Goal: Communication & Community: Answer question/provide support

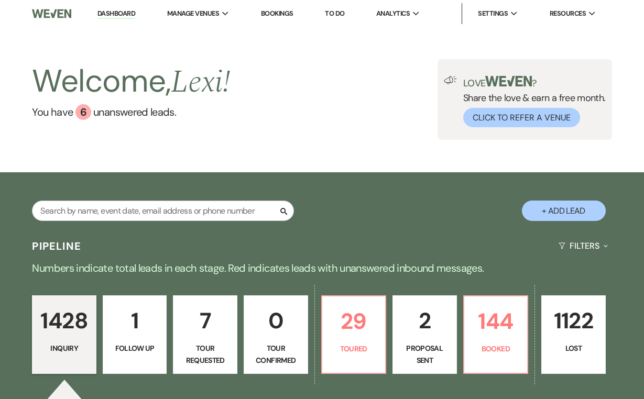
click at [211, 206] on input "text" at bounding box center [163, 211] width 262 height 20
type input "Hannah holl"
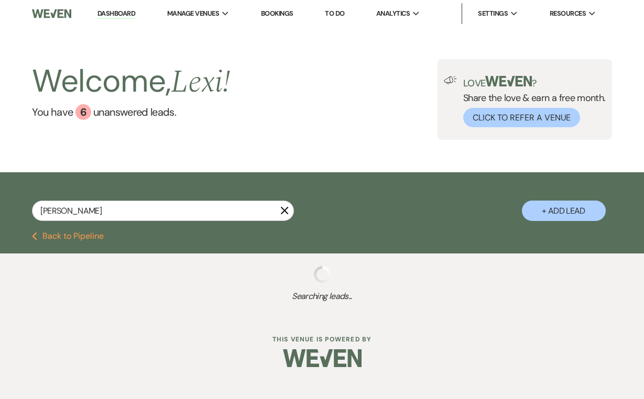
select select "8"
select select "6"
select select "8"
select select "5"
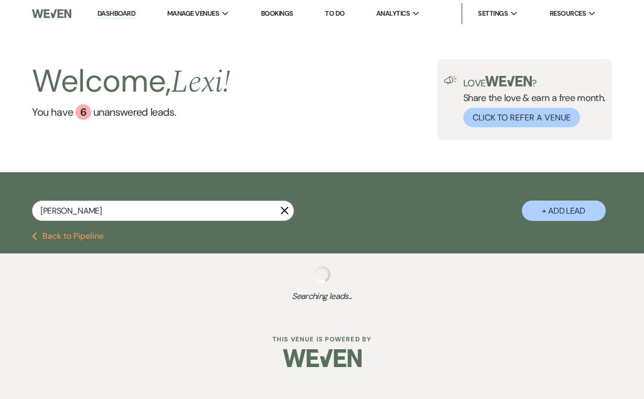
select select "8"
select select "4"
select select "8"
select select "5"
select select "8"
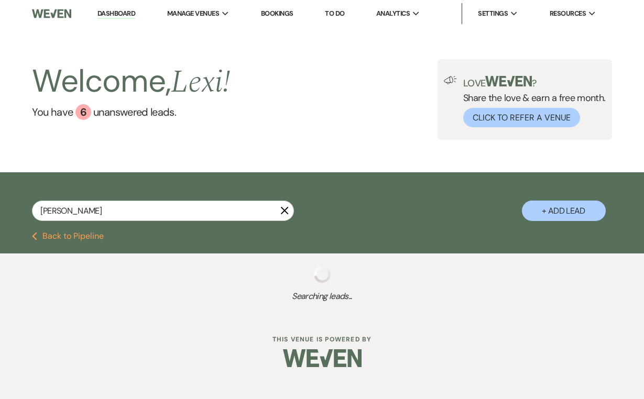
select select "5"
select select "8"
select select "2"
select select "8"
select select "1"
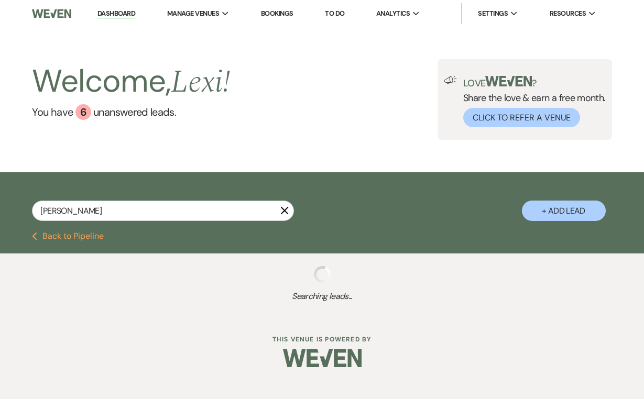
select select "8"
select select "5"
select select "8"
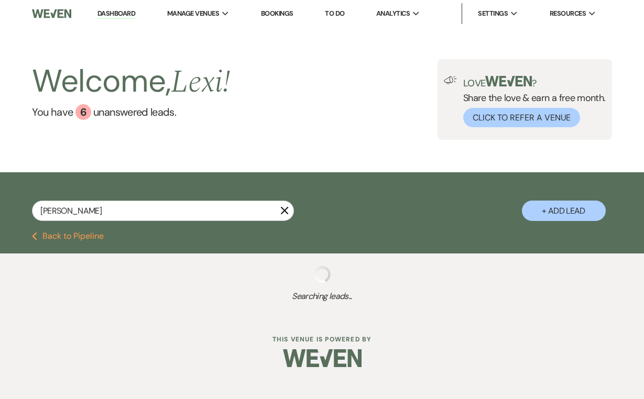
select select "5"
select select "8"
select select "5"
select select "8"
select select "6"
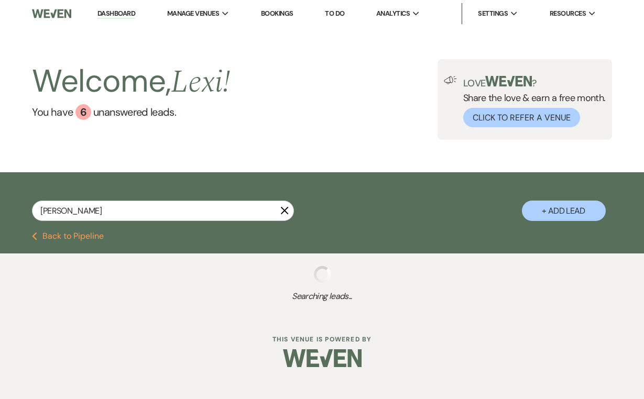
select select "8"
select select "5"
select select "8"
select select "2"
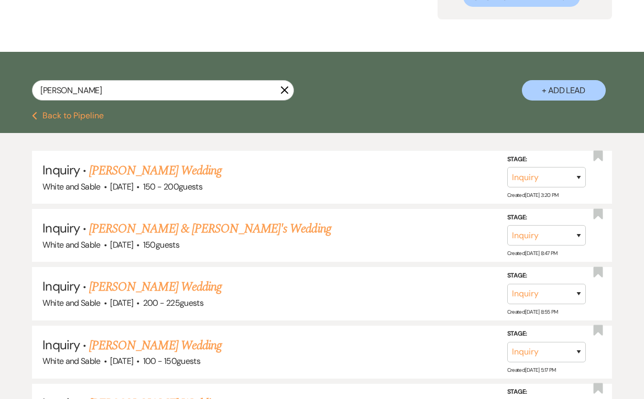
scroll to position [203, 0]
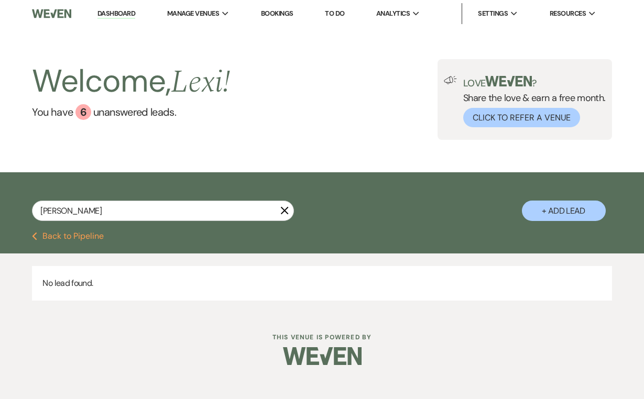
type input "Hannah håll"
click at [282, 212] on icon "X" at bounding box center [284, 210] width 8 height 8
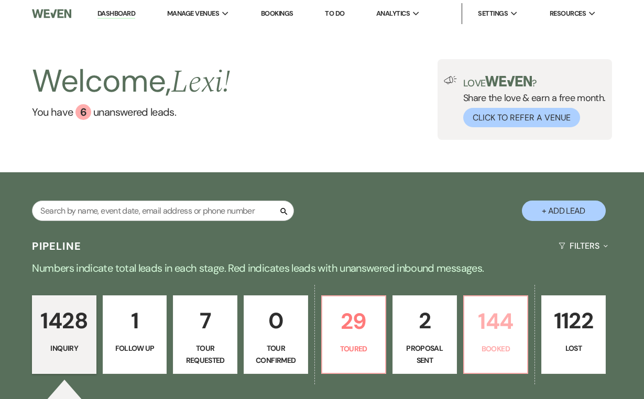
click at [485, 326] on p "144" at bounding box center [496, 321] width 51 height 35
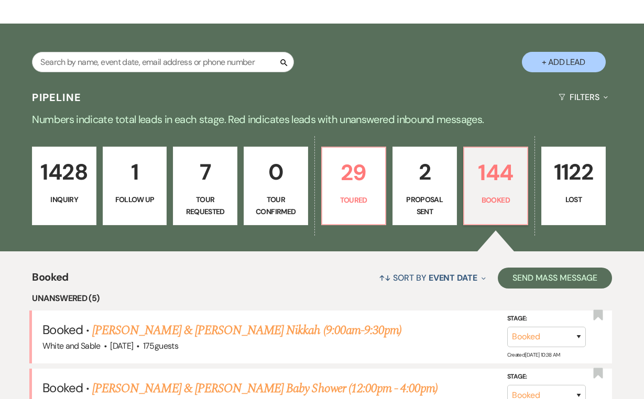
scroll to position [114, 0]
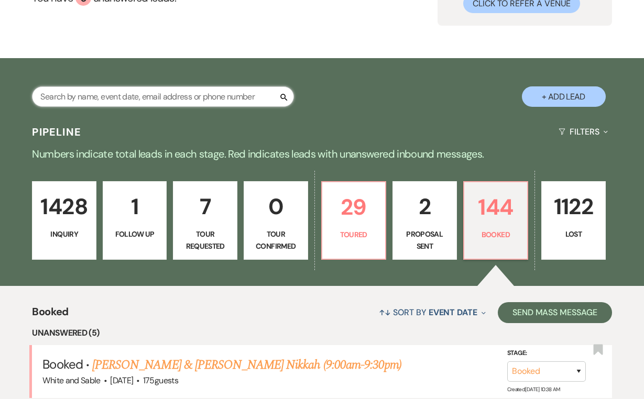
click at [115, 92] on input "text" at bounding box center [163, 96] width 262 height 20
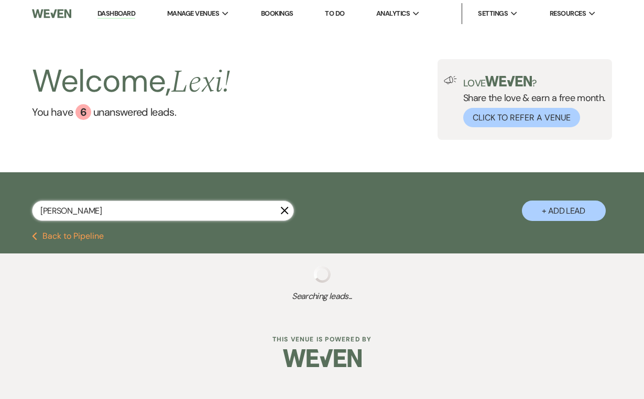
type input "Hannah hollenhorst"
select select "8"
select select "6"
select select "8"
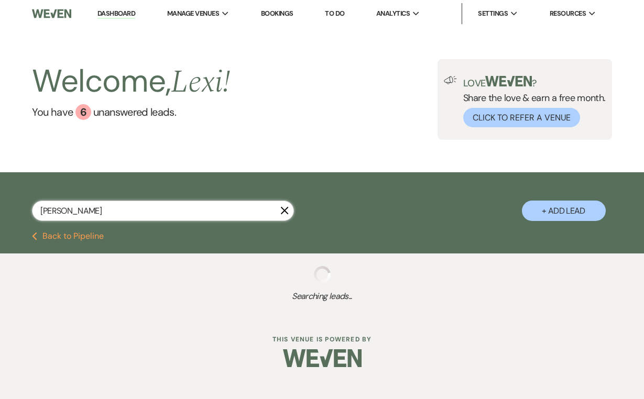
select select "5"
select select "8"
select select "4"
select select "8"
select select "5"
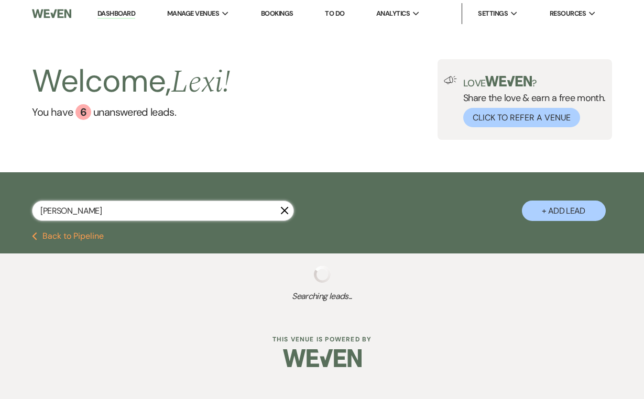
select select "8"
select select "5"
select select "8"
select select "2"
select select "8"
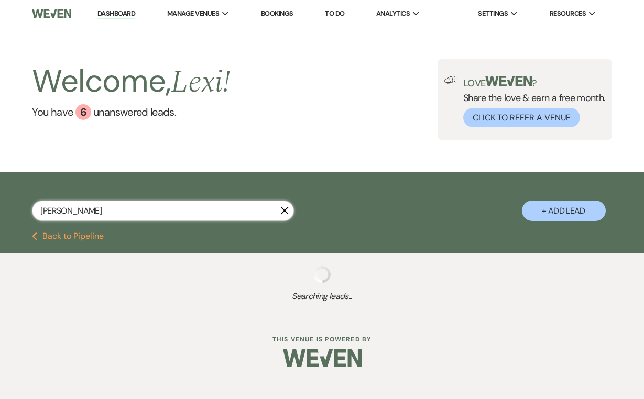
select select "1"
select select "8"
select select "5"
select select "8"
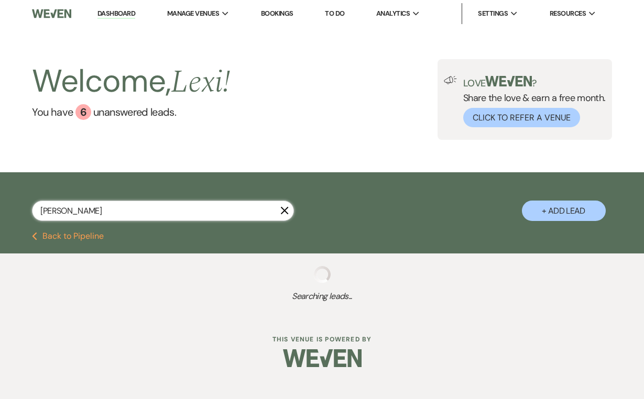
select select "8"
select select "5"
select select "8"
select select "5"
select select "8"
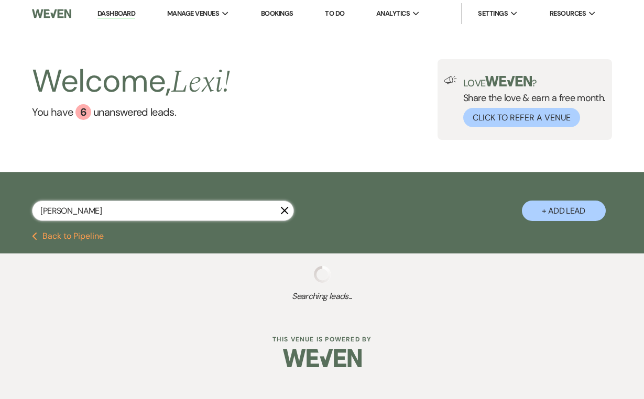
select select "6"
select select "8"
select select "5"
select select "8"
select select "2"
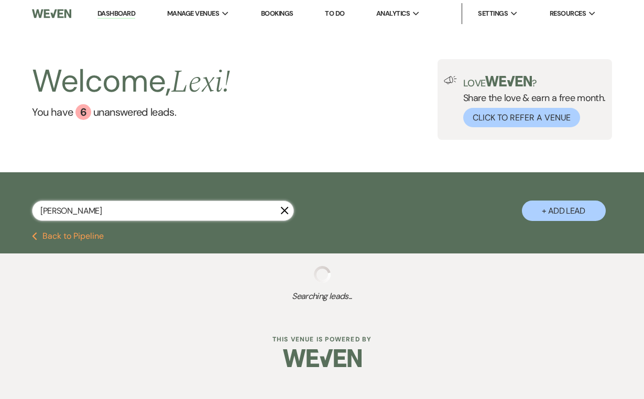
select select "8"
select select "6"
select select "8"
select select "4"
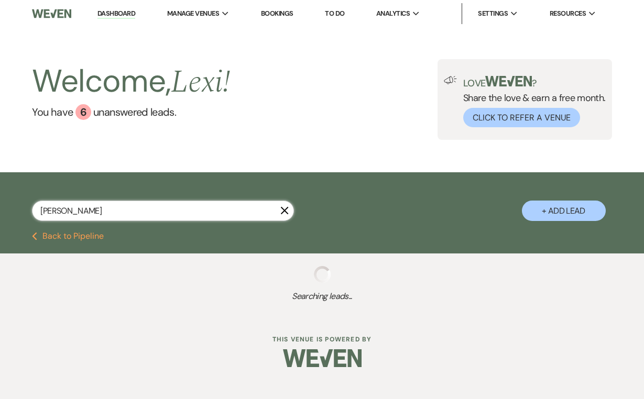
select select "8"
select select "5"
select select "8"
select select "5"
select select "8"
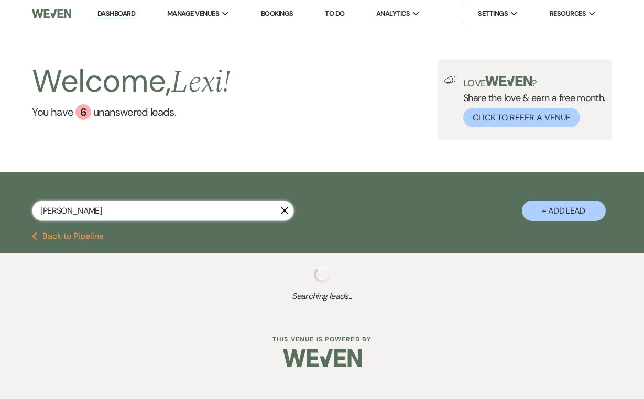
select select "2"
select select "8"
select select "1"
select select "8"
select select "5"
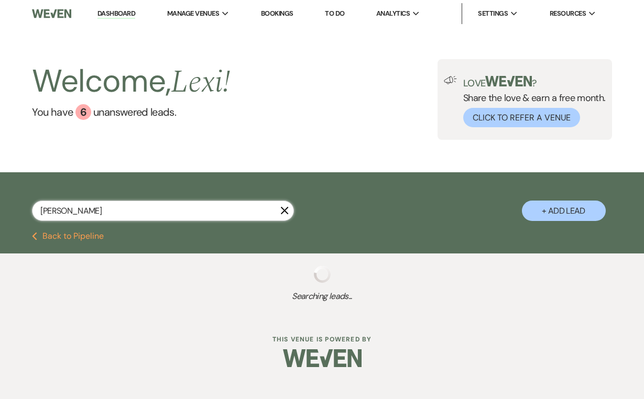
select select "8"
select select "5"
select select "8"
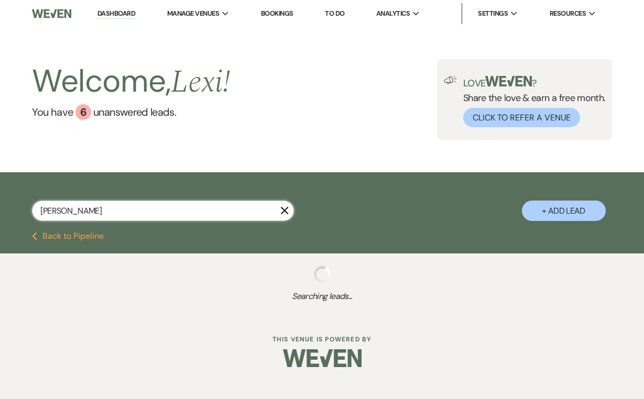
select select "5"
select select "8"
select select "6"
select select "8"
select select "5"
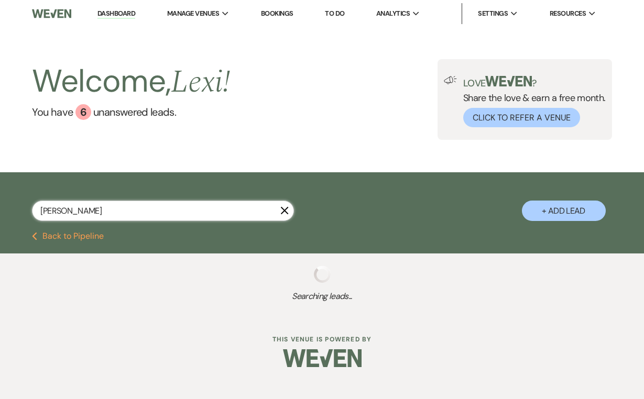
select select "8"
select select "2"
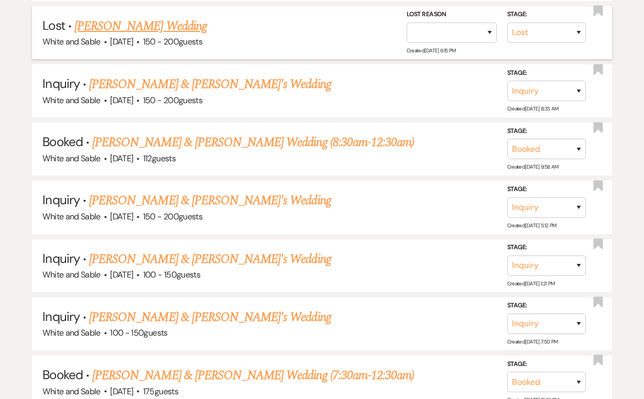
scroll to position [801, 0]
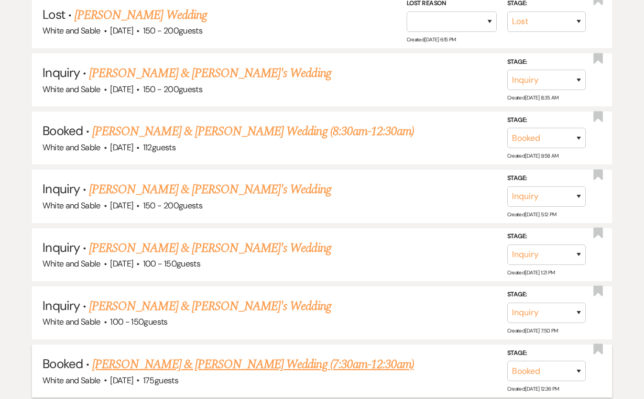
type input "Hannah hollenhorst"
click at [171, 345] on li "Booked · Hannah Hollenhorst & Isaiah Kranz's Wedding (7:30am-12:30am) White and…" at bounding box center [322, 371] width 580 height 53
click at [169, 355] on link "Hannah Hollenhorst & Isaiah Kranz's Wedding (7:30am-12:30am)" at bounding box center [253, 364] width 322 height 19
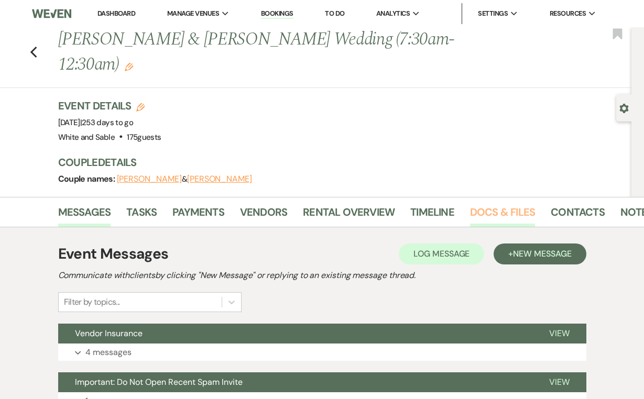
click at [484, 204] on link "Docs & Files" at bounding box center [502, 215] width 65 height 23
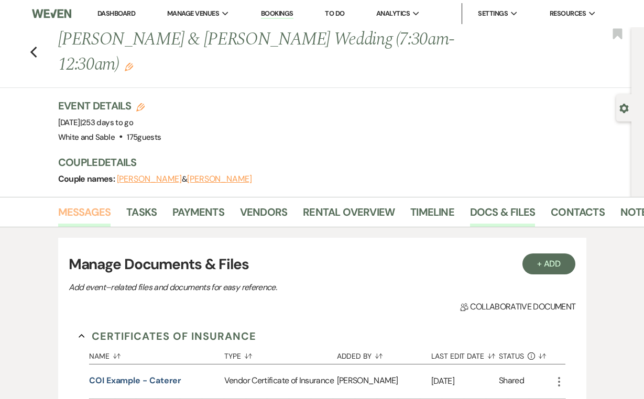
click at [104, 204] on link "Messages" at bounding box center [84, 215] width 53 height 23
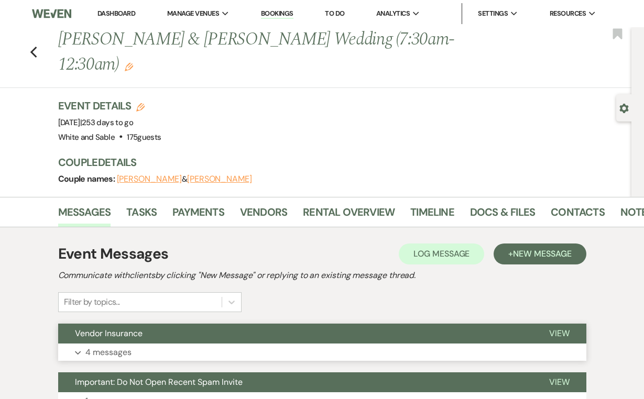
click at [107, 346] on p "4 messages" at bounding box center [108, 353] width 46 height 14
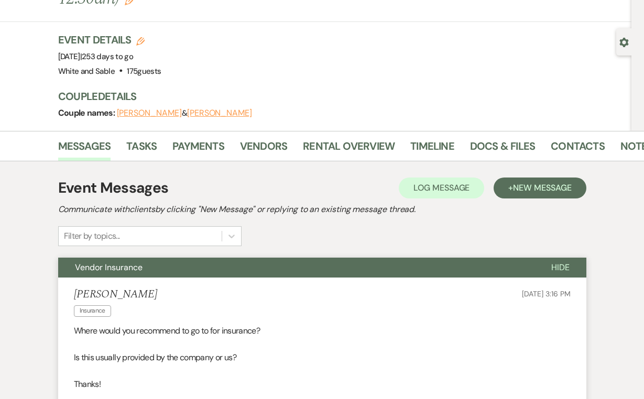
scroll to position [83, 0]
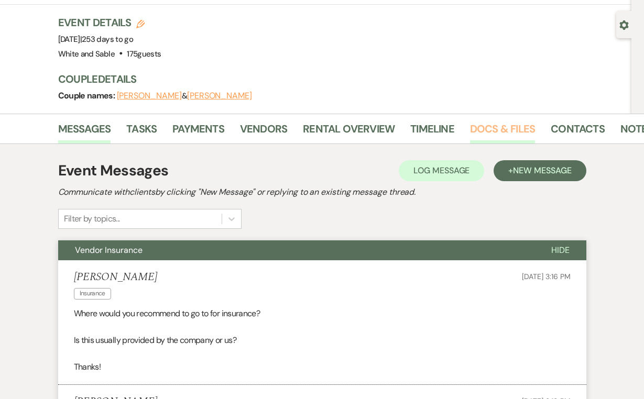
click at [480, 121] on link "Docs & Files" at bounding box center [502, 132] width 65 height 23
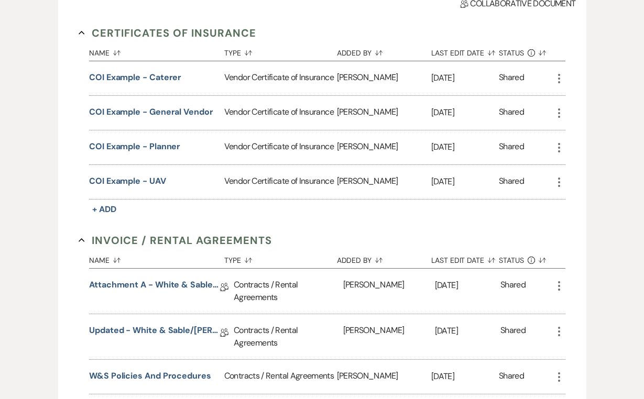
scroll to position [333, 0]
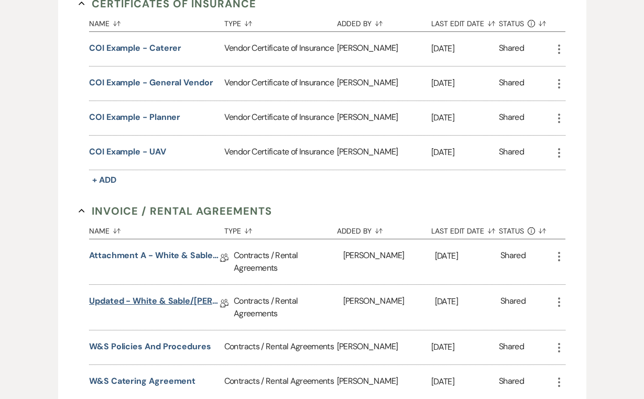
click at [180, 295] on link "Updated - White & Sable/Hollenhorst+Kranz Rental Agreement - 5.30.26" at bounding box center [154, 303] width 131 height 16
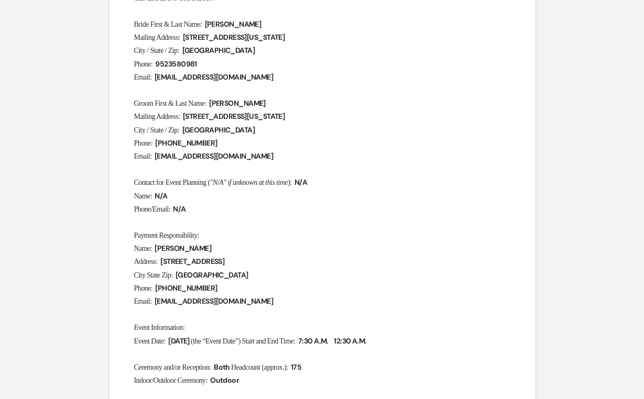
scroll to position [319, 0]
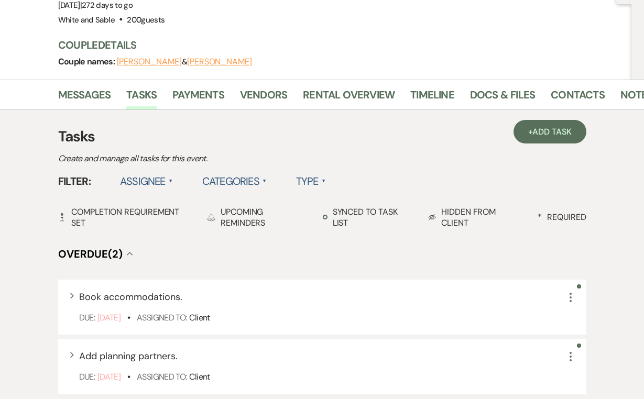
scroll to position [88, 0]
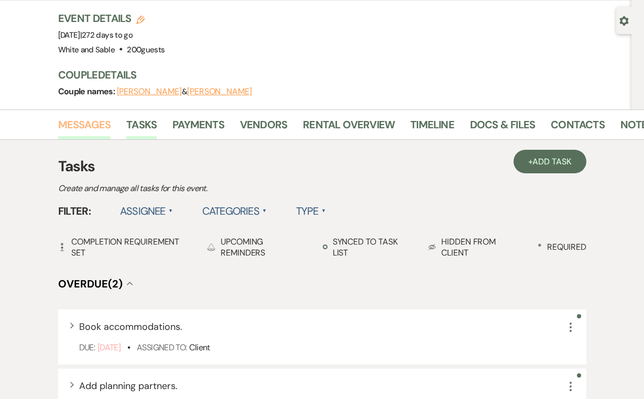
click at [94, 116] on link "Messages" at bounding box center [84, 127] width 53 height 23
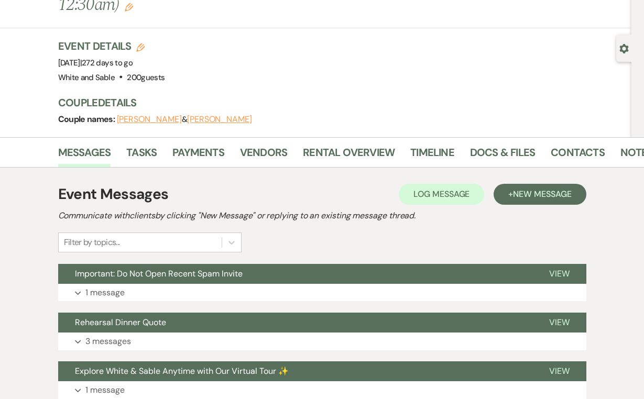
scroll to position [69, 0]
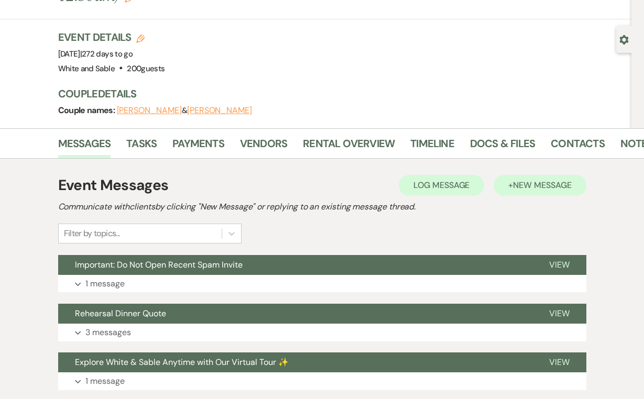
click at [517, 180] on span "New Message" at bounding box center [542, 185] width 58 height 11
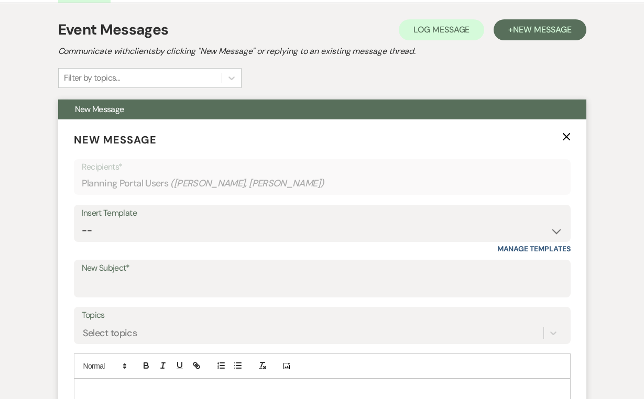
scroll to position [251, 0]
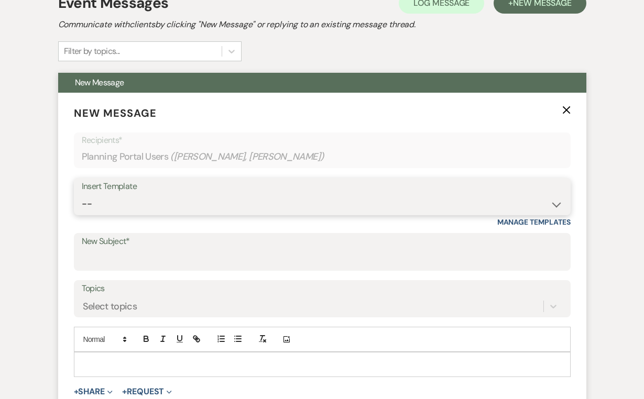
select select "4586"
type input "Inventory Information (tables and chairs)"
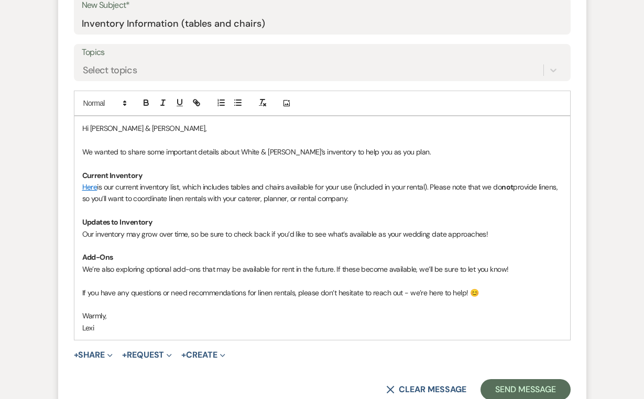
scroll to position [513, 0]
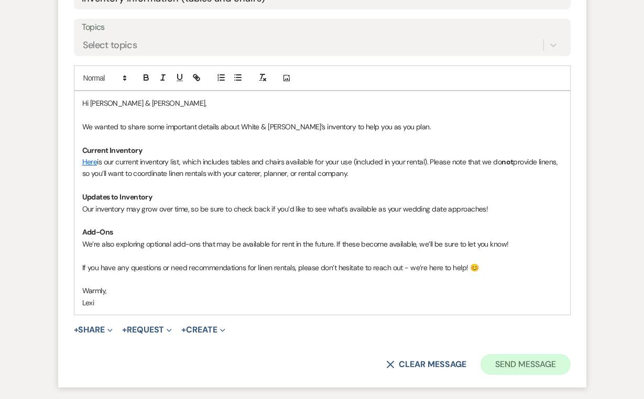
click at [506, 354] on button "Send Message" at bounding box center [526, 364] width 90 height 21
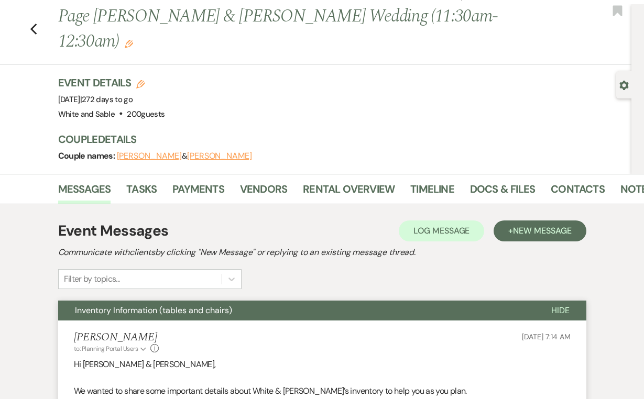
scroll to position [37, 0]
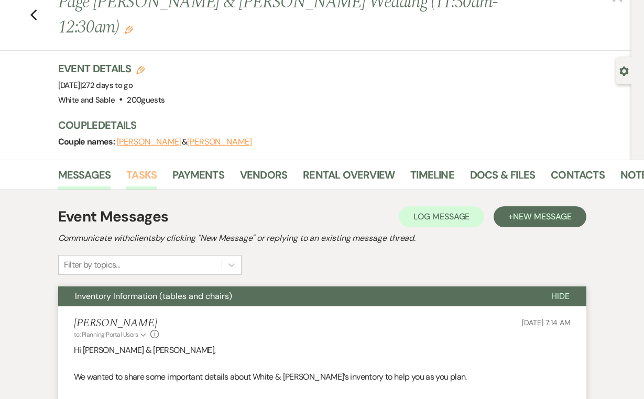
click at [142, 167] on link "Tasks" at bounding box center [141, 178] width 30 height 23
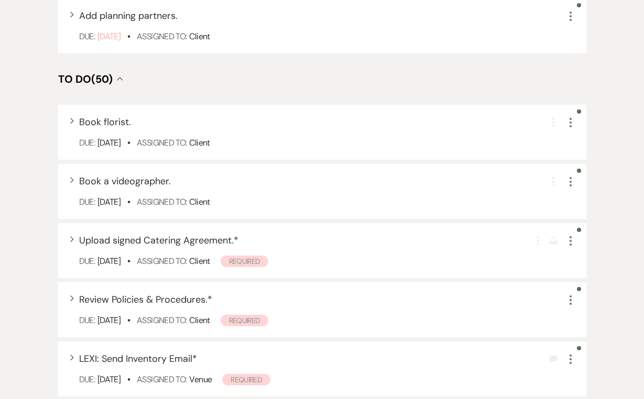
scroll to position [465, 0]
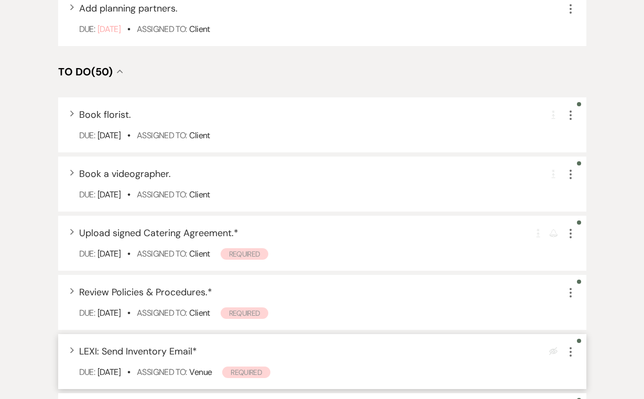
click at [567, 346] on icon "More" at bounding box center [570, 352] width 13 height 13
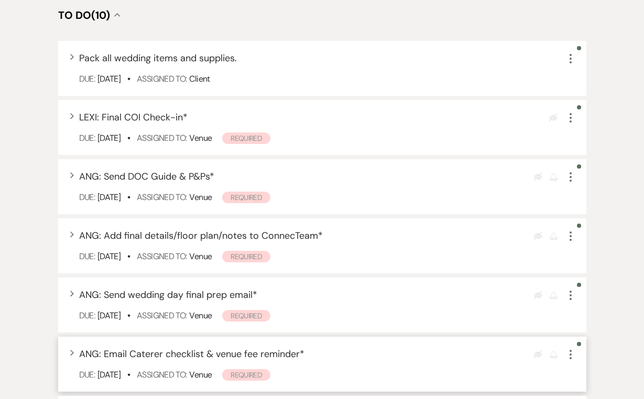
scroll to position [399, 0]
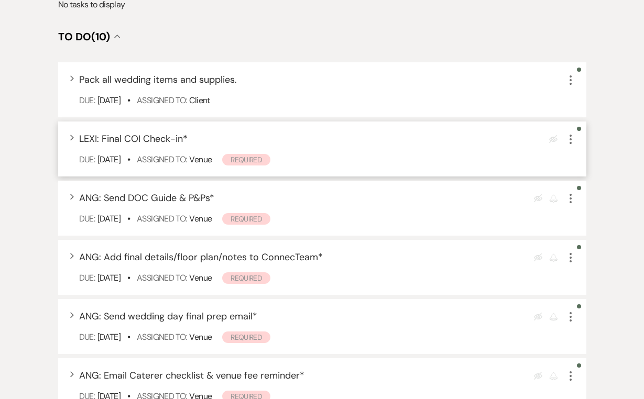
click at [568, 138] on icon "More" at bounding box center [570, 139] width 13 height 13
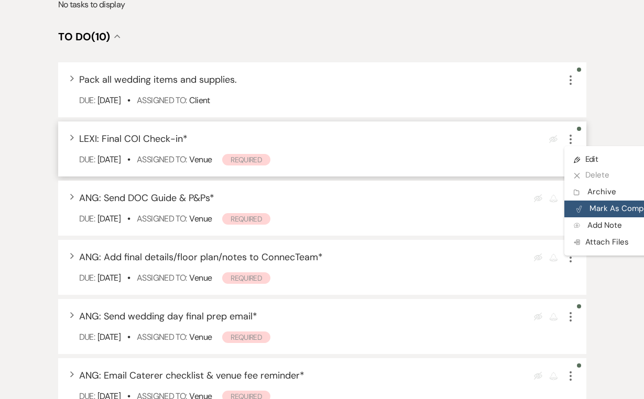
click at [584, 208] on button "Plan Portal Link Mark As Complete" at bounding box center [615, 209] width 103 height 17
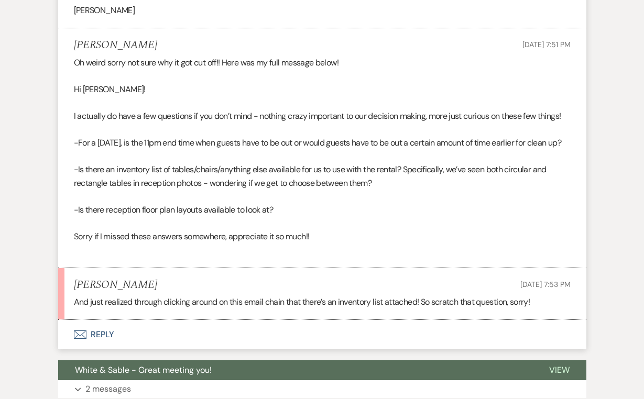
scroll to position [1040, 0]
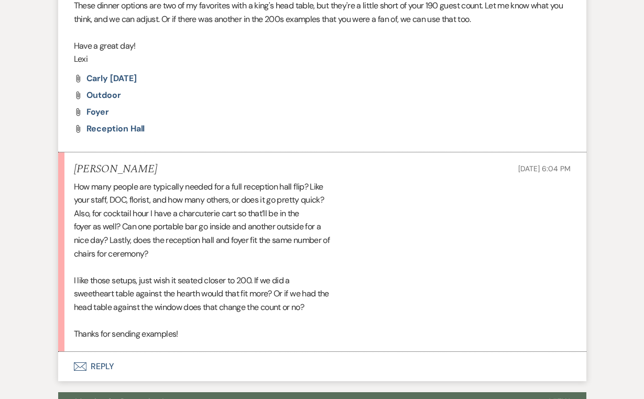
click at [108, 352] on button "Envelope Reply" at bounding box center [322, 366] width 528 height 29
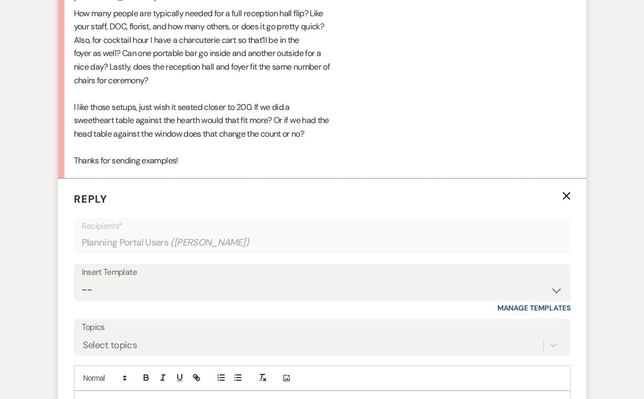
scroll to position [1336, 0]
click at [152, 398] on p at bounding box center [322, 404] width 480 height 12
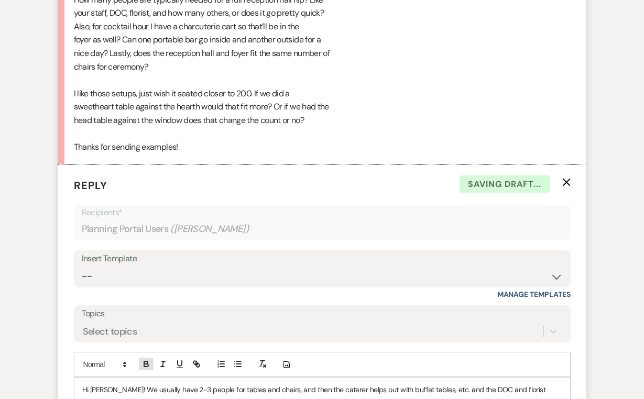
scroll to position [1351, 0]
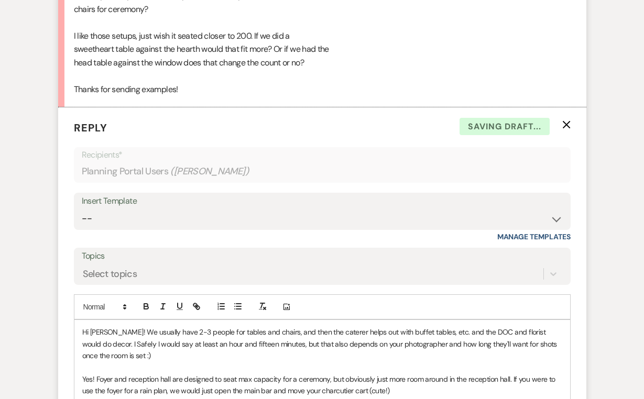
scroll to position [1409, 0]
click at [326, 373] on p "Yes! Foyer and reception hall are designed to seat max capacity for a ceremony,…" at bounding box center [322, 390] width 480 height 35
click at [336, 373] on p "Yes! Foyer and reception hall are designed to seat max capacity for a ceremony,…" at bounding box center [322, 390] width 480 height 35
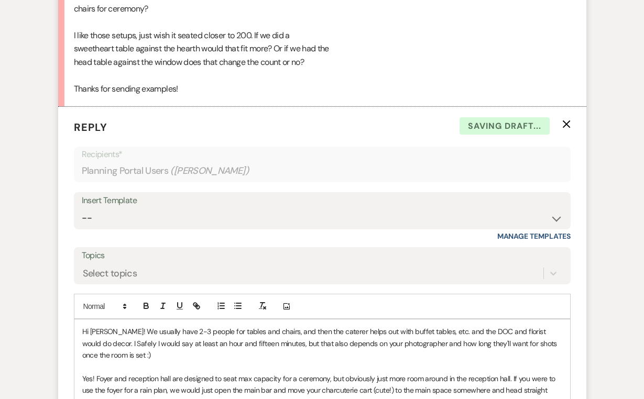
drag, startPoint x: 372, startPoint y: 353, endPoint x: 441, endPoint y: 351, distance: 69.2
click at [441, 373] on p "Yes! Foyer and reception hall are designed to seat max capacity for a ceremony,…" at bounding box center [322, 390] width 480 height 35
click at [457, 373] on p "Yes! Foyer and reception hall are designed to seat max capacity for a ceremony,…" at bounding box center [322, 390] width 480 height 35
click at [230, 373] on p "Yes! Foyer and reception hall are designed to seat max capacity for a ceremony,…" at bounding box center [322, 390] width 480 height 35
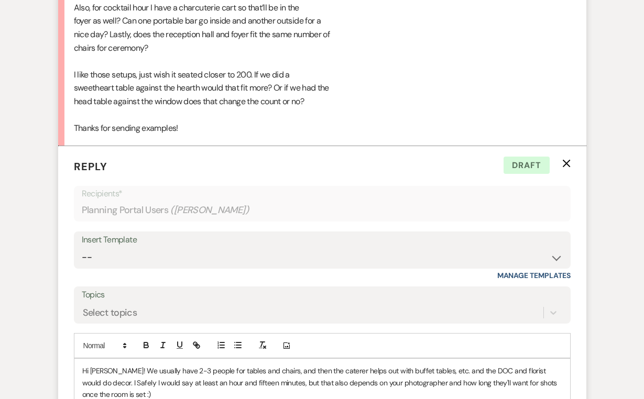
scroll to position [1372, 0]
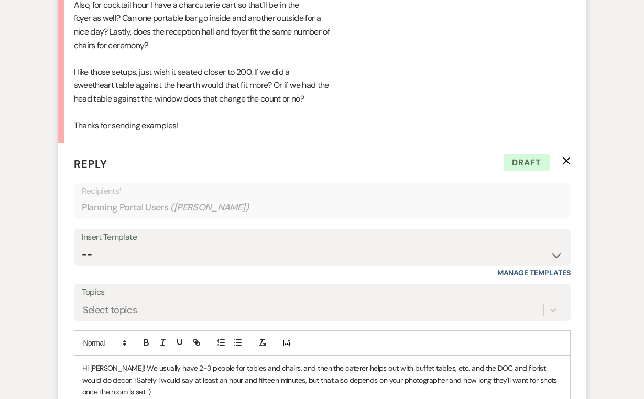
click at [193, 363] on p "Hi Carly! We usually have 2-3 people for tables and chairs, and then the catere…" at bounding box center [322, 380] width 480 height 35
click at [189, 363] on p "Hi Carly! We usually have 2-3 people for tables and chairs, and then the catere…" at bounding box center [322, 380] width 480 height 35
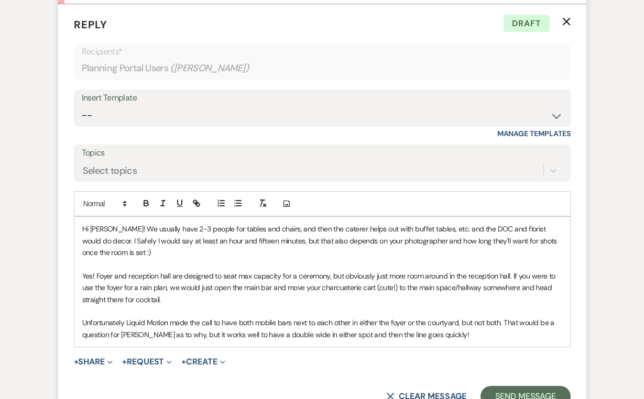
click at [450, 317] on p "Unfortunately Liquid Motion made the call to have both mobile bars next to each…" at bounding box center [322, 329] width 480 height 24
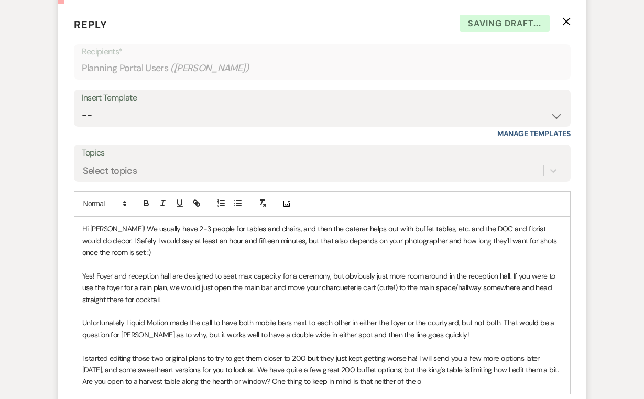
drag, startPoint x: 397, startPoint y: 335, endPoint x: 267, endPoint y: 338, distance: 130.0
click at [268, 338] on div "Hi Carly! We usually have 2-3 people for tables and chairs, and then the catere…" at bounding box center [322, 305] width 496 height 177
click at [267, 338] on div "Hi Carly! We usually have 2-3 people for tables and chairs, and then the catere…" at bounding box center [322, 305] width 496 height 177
click at [391, 353] on p "I started editing those two original plans to try to get them closer to 200 but…" at bounding box center [322, 370] width 480 height 35
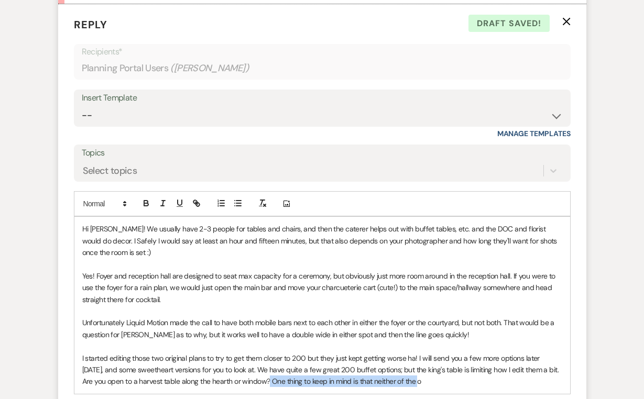
drag, startPoint x: 399, startPoint y: 334, endPoint x: 247, endPoint y: 333, distance: 152.0
click at [247, 353] on p "I started editing those two original plans to try to get them closer to 200 but…" at bounding box center [322, 370] width 480 height 35
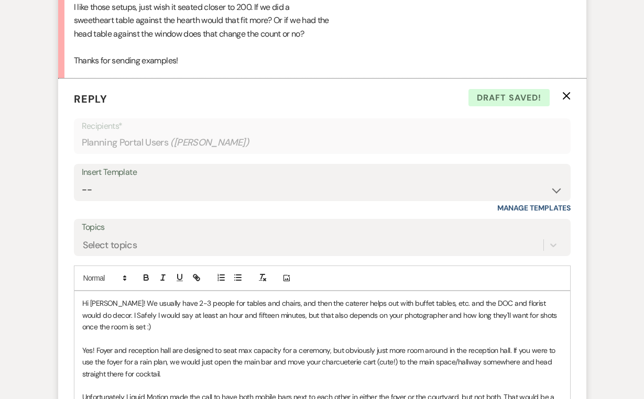
scroll to position [1450, 0]
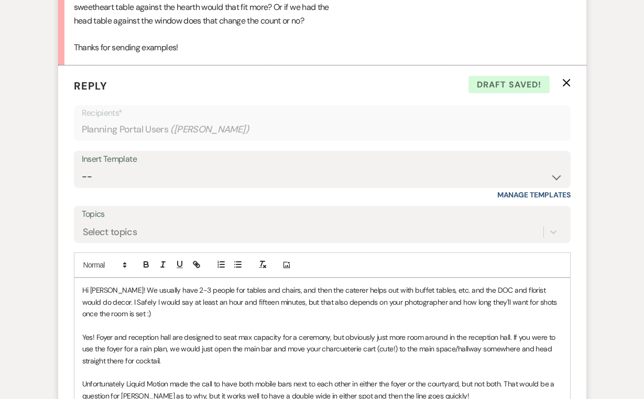
click at [117, 285] on p "Hi Carly! We usually have 2-3 people for tables and chairs, and then the catere…" at bounding box center [322, 302] width 480 height 35
click at [162, 285] on p "Hi Carly! W&S usually have 2-3 people for tables and chairs, and then the cater…" at bounding box center [322, 302] width 480 height 35
click at [246, 332] on p "Yes! Foyer and reception hall are designed to seat max capacity for a ceremony,…" at bounding box center [322, 349] width 480 height 35
click at [200, 285] on p "Hi Carly! W&S usually has 2-3 people for tables and chairs, and then the catere…" at bounding box center [322, 302] width 480 height 35
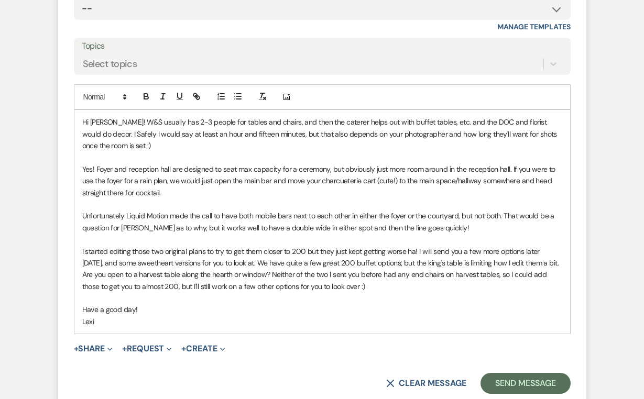
scroll to position [1625, 0]
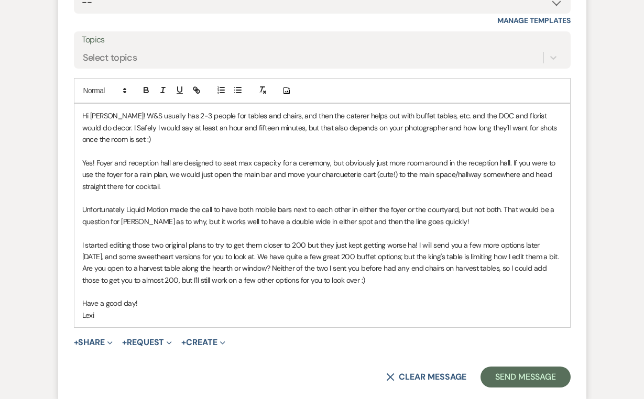
click at [354, 157] on p "Yes! Foyer and reception hall are designed to seat max capacity for a ceremony,…" at bounding box center [322, 174] width 480 height 35
click at [377, 157] on p "Yes! Foyer and reception hall are designed to seat max capacity for a ceremony,…" at bounding box center [322, 174] width 480 height 35
click at [210, 227] on p at bounding box center [322, 233] width 480 height 12
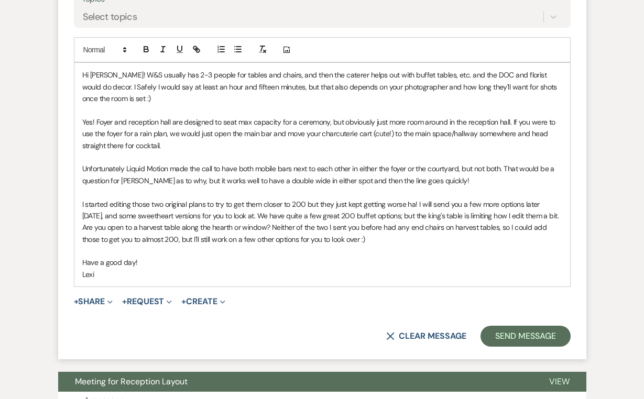
scroll to position [1668, 0]
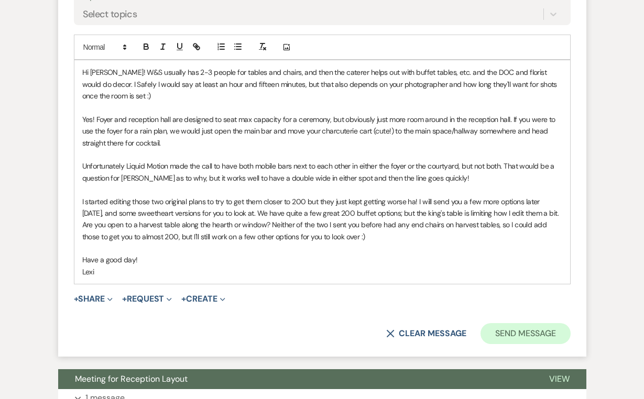
click at [536, 323] on button "Send Message" at bounding box center [526, 333] width 90 height 21
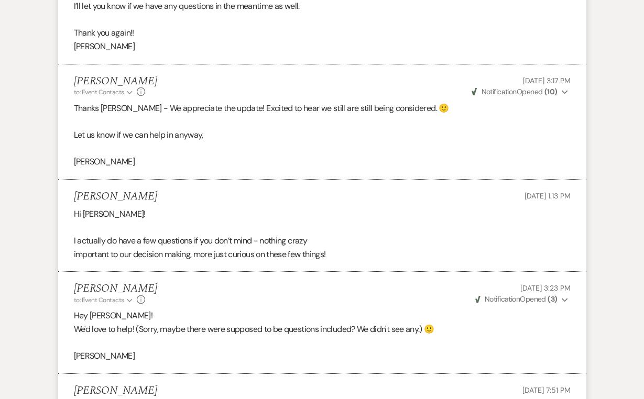
scroll to position [463, 0]
